Goal: Information Seeking & Learning: Learn about a topic

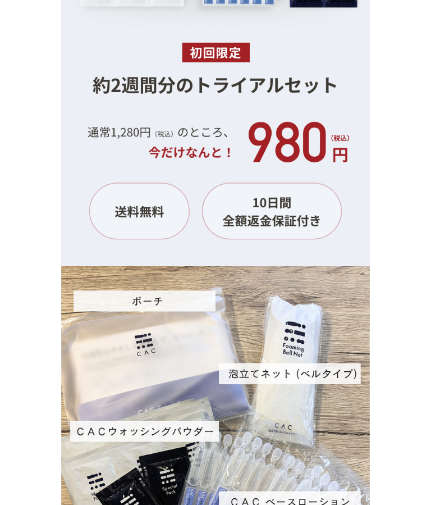
scroll to position [10419, 0]
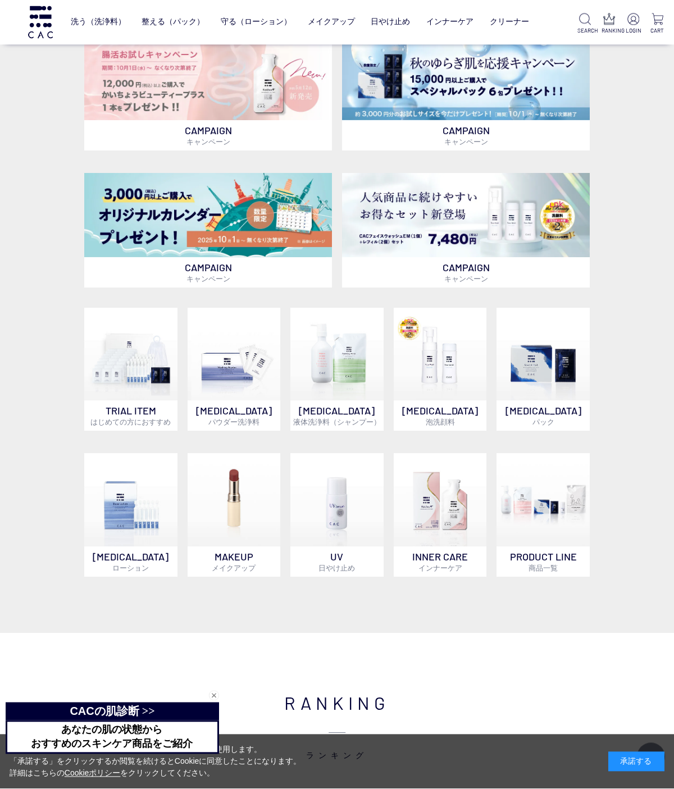
scroll to position [280, 0]
click at [348, 366] on img at bounding box center [336, 354] width 93 height 93
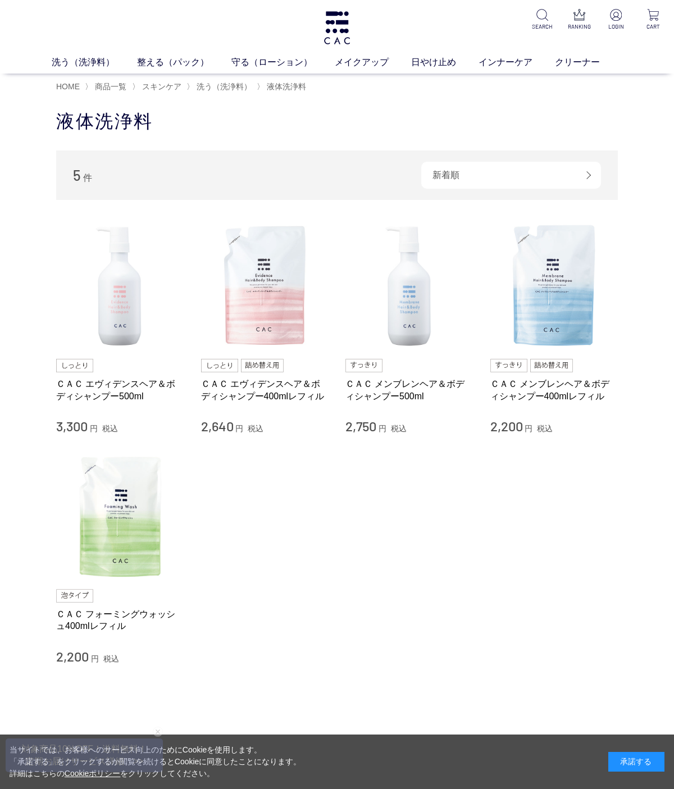
click at [414, 307] on img at bounding box center [409, 286] width 128 height 128
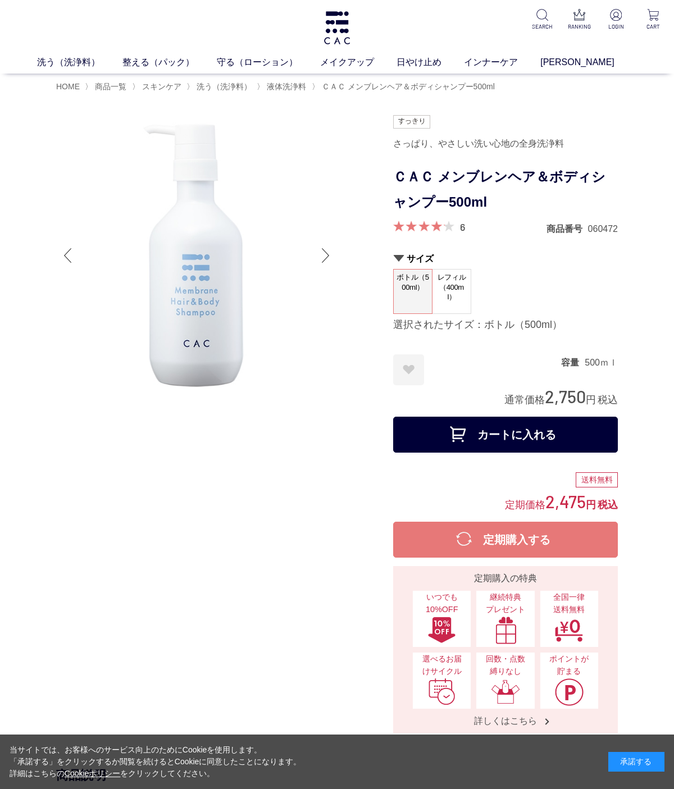
click at [357, 254] on div at bounding box center [224, 424] width 337 height 618
click at [344, 244] on div at bounding box center [224, 424] width 337 height 618
click at [328, 249] on div at bounding box center [325, 255] width 22 height 45
click at [328, 252] on div at bounding box center [325, 255] width 22 height 45
click at [308, 258] on img at bounding box center [196, 255] width 281 height 281
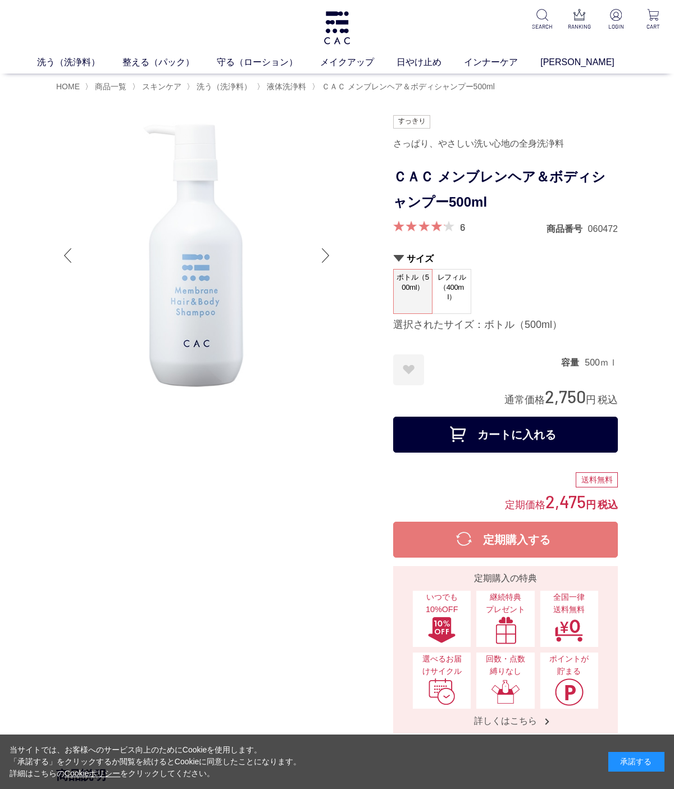
click at [227, 302] on img at bounding box center [196, 255] width 281 height 281
click at [91, 57] on link "洗う（洗浄料）" at bounding box center [79, 62] width 85 height 13
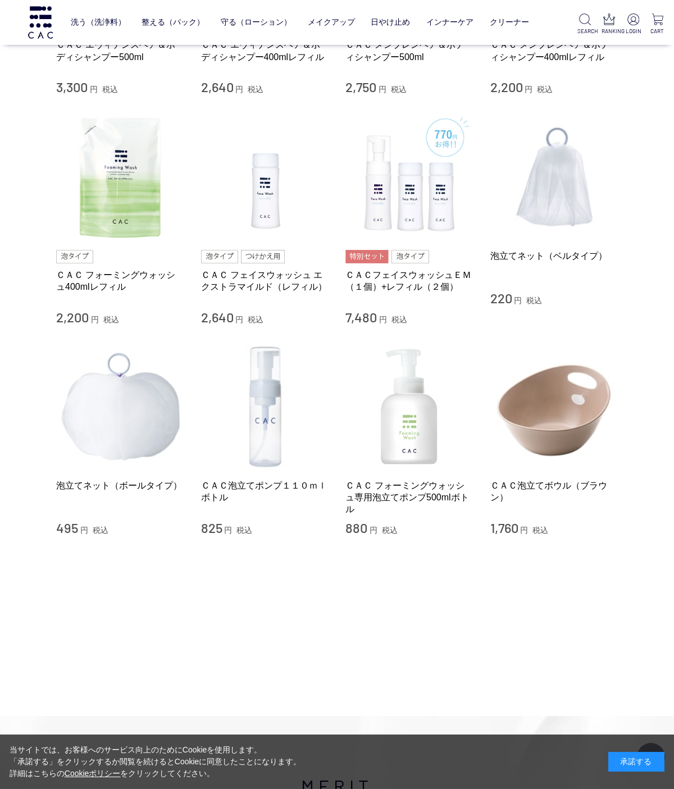
scroll to position [642, 0]
click at [414, 468] on img at bounding box center [409, 406] width 128 height 128
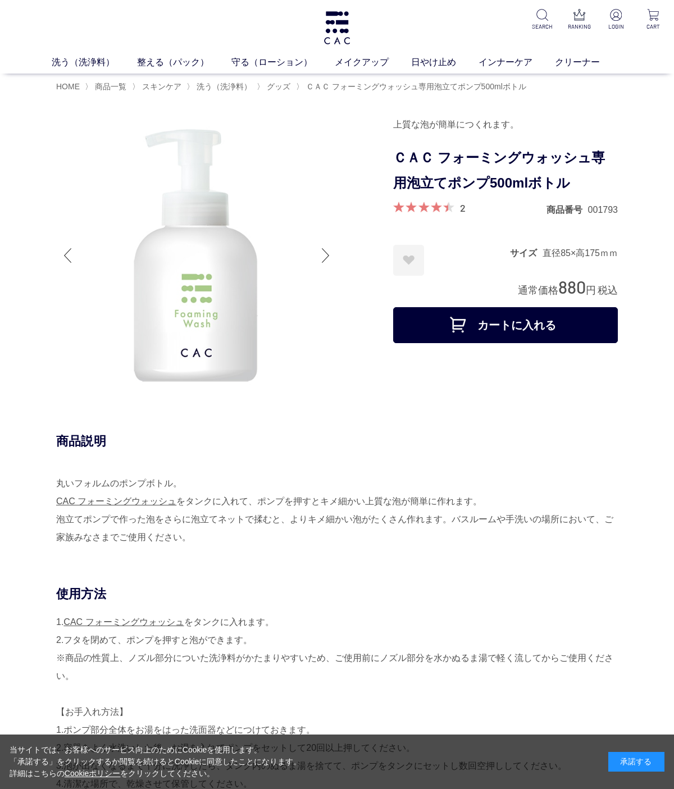
click at [571, 59] on link "クリーナー" at bounding box center [588, 62] width 67 height 13
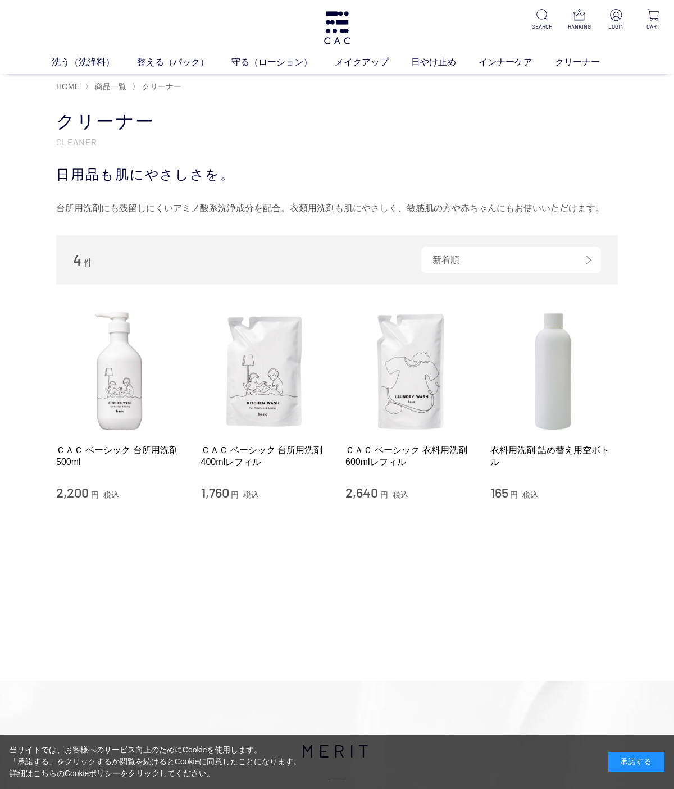
click at [430, 62] on link "日やけ止め" at bounding box center [444, 62] width 67 height 13
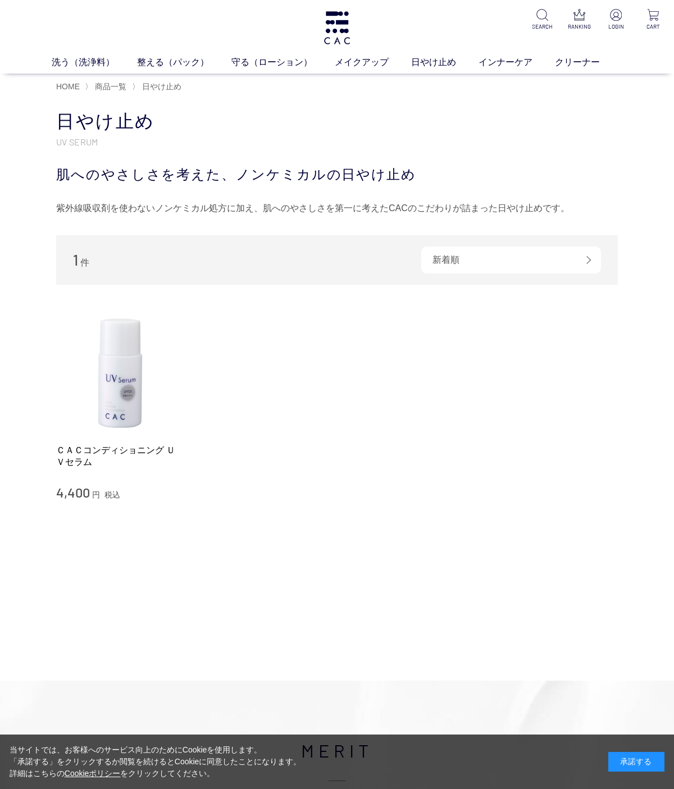
click at [83, 63] on link "洗う（洗浄料）" at bounding box center [94, 62] width 85 height 13
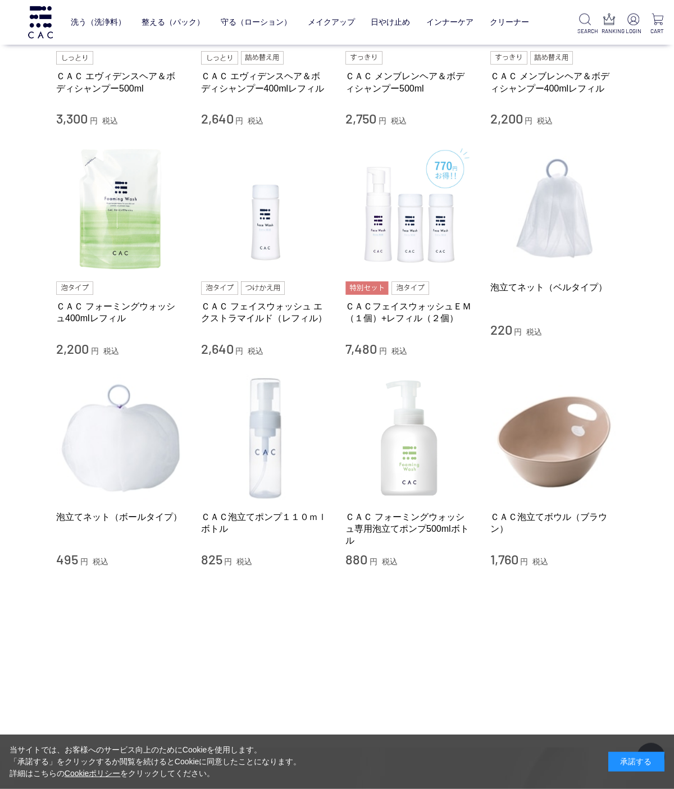
scroll to position [610, 0]
click at [108, 218] on img at bounding box center [120, 208] width 128 height 128
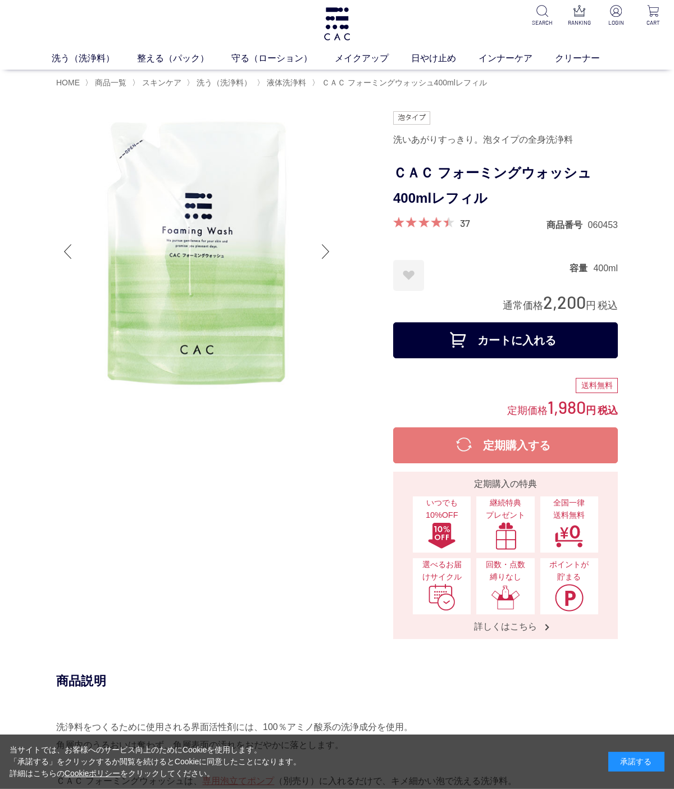
scroll to position [4, 0]
